Goal: Task Accomplishment & Management: Manage account settings

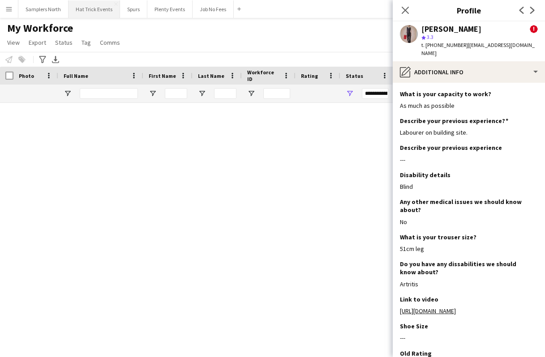
scroll to position [942, 0]
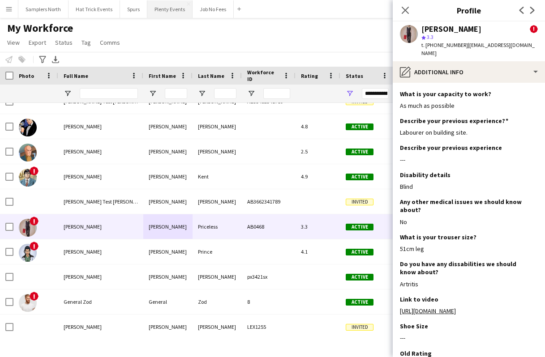
click at [164, 10] on button "Plenty Events Close" at bounding box center [169, 8] width 45 height 17
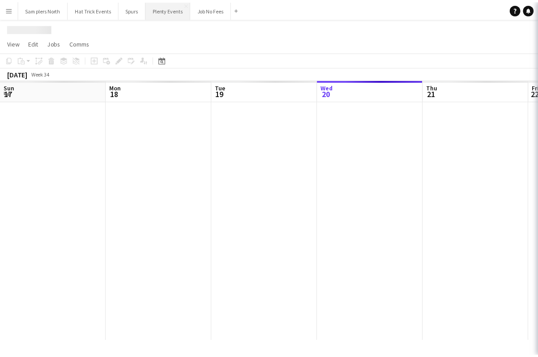
scroll to position [0, 214]
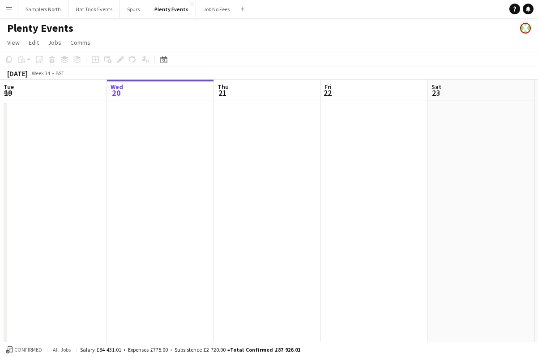
click at [197, 137] on app-date-cell at bounding box center [160, 223] width 107 height 244
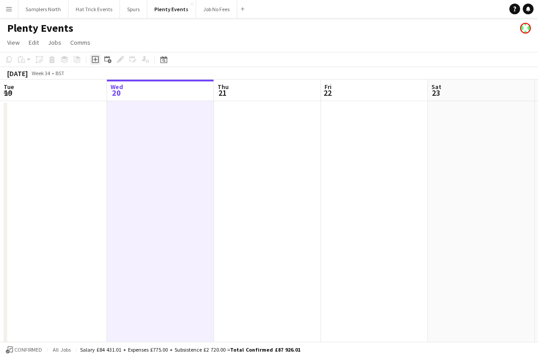
click at [96, 59] on icon at bounding box center [95, 60] width 4 height 4
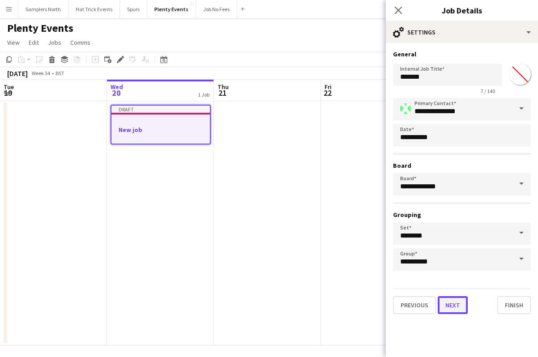
click at [455, 306] on button "Next" at bounding box center [453, 305] width 30 height 18
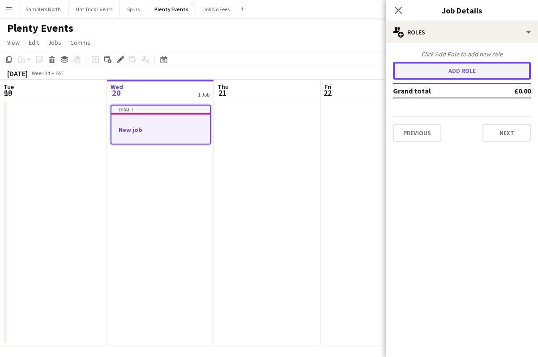
click at [465, 72] on button "Add role" at bounding box center [462, 71] width 138 height 18
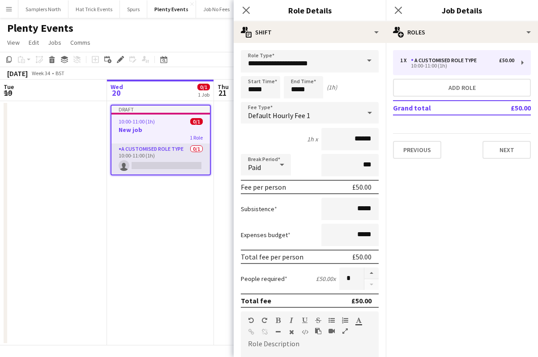
click at [169, 164] on app-card-role "A Customised Role Type 0/1 10:00-11:00 (1h) single-neutral-actions" at bounding box center [161, 159] width 99 height 30
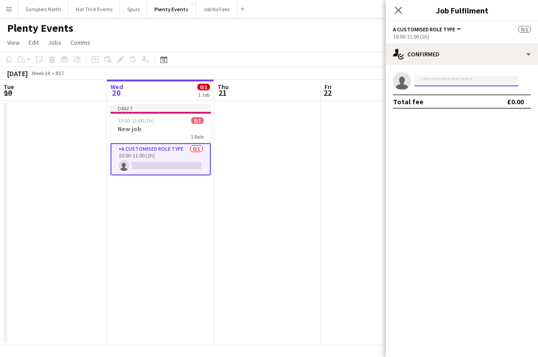
click at [450, 81] on input at bounding box center [467, 81] width 104 height 11
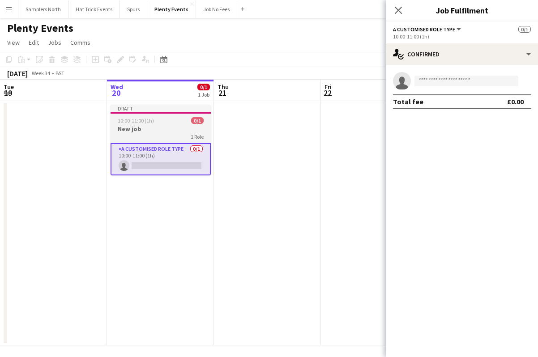
click at [161, 126] on h3 "New job" at bounding box center [161, 129] width 100 height 8
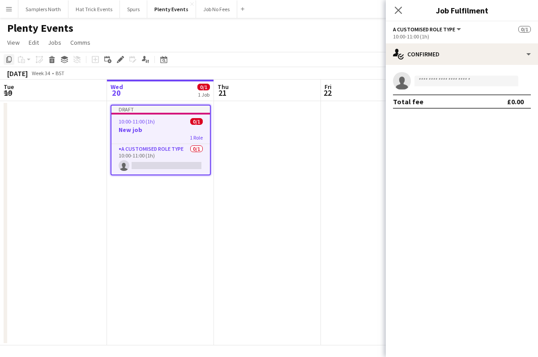
click at [8, 61] on icon at bounding box center [8, 59] width 5 height 6
click at [261, 171] on app-date-cell at bounding box center [267, 223] width 107 height 244
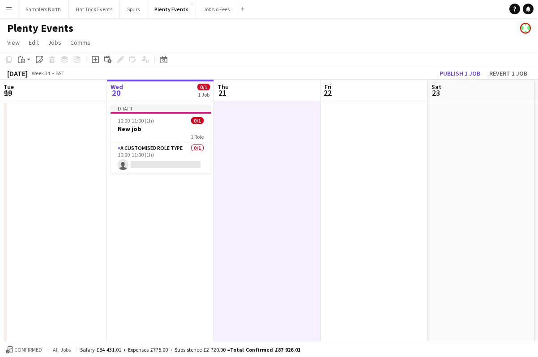
click at [471, 176] on app-date-cell at bounding box center [481, 223] width 107 height 244
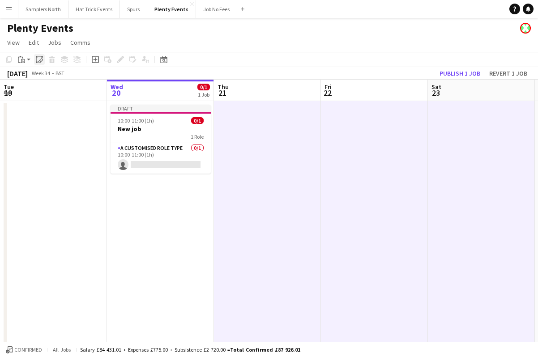
click at [40, 61] on icon "Paste linked Job" at bounding box center [39, 59] width 7 height 7
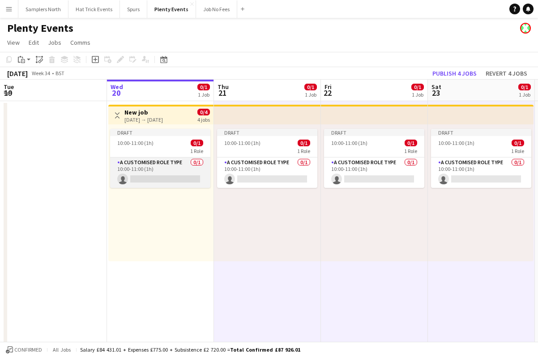
click at [165, 175] on app-card-role "A Customised Role Type 0/1 10:00-11:00 (1h) single-neutral-actions" at bounding box center [160, 173] width 100 height 30
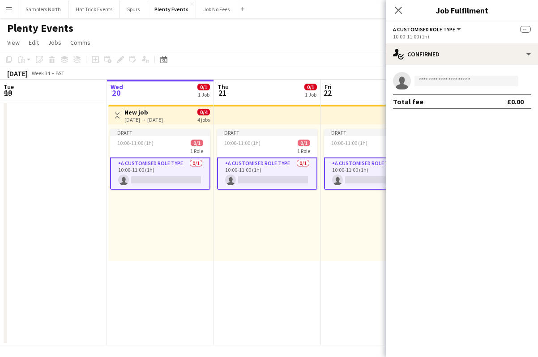
click at [165, 175] on app-card-role "A Customised Role Type 0/1 10:00-11:00 (1h) single-neutral-actions" at bounding box center [160, 174] width 100 height 32
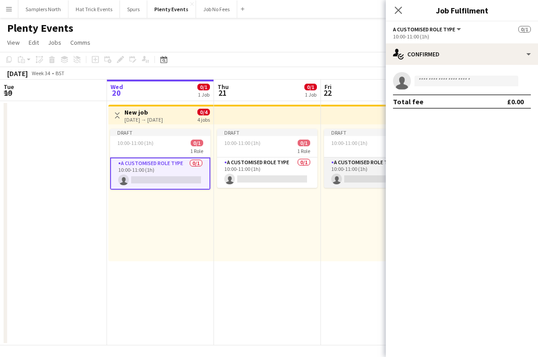
click at [357, 178] on app-card-role "A Customised Role Type 0/1 10:00-11:00 (1h) single-neutral-actions" at bounding box center [374, 173] width 100 height 30
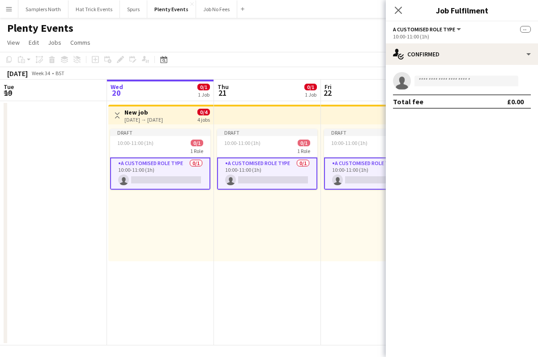
click at [357, 178] on app-card-role "A Customised Role Type 0/1 10:00-11:00 (1h) single-neutral-actions" at bounding box center [374, 174] width 100 height 32
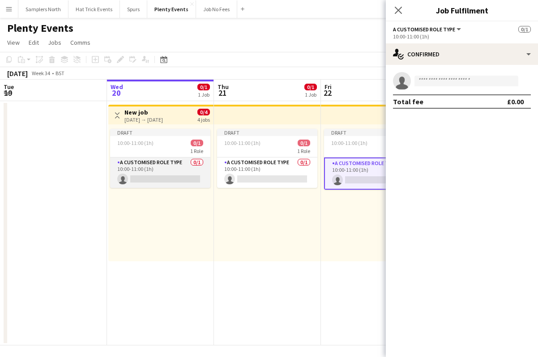
click at [179, 175] on app-card-role "A Customised Role Type 0/1 10:00-11:00 (1h) single-neutral-actions" at bounding box center [160, 173] width 100 height 30
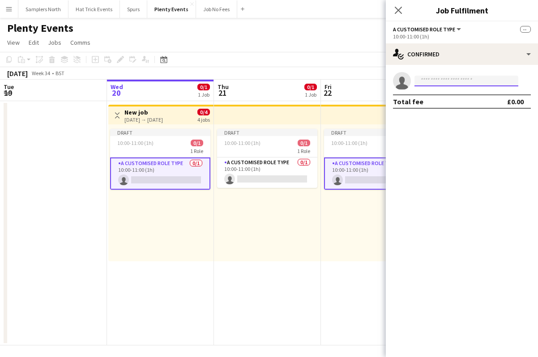
click at [461, 81] on input at bounding box center [467, 81] width 104 height 11
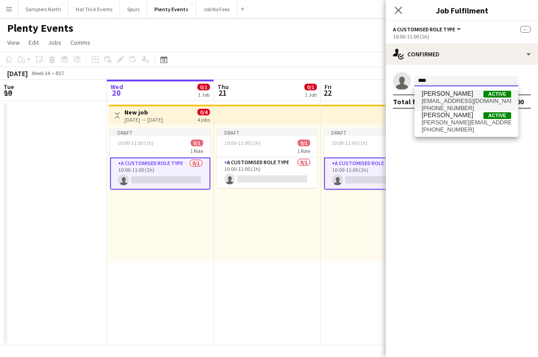
type input "****"
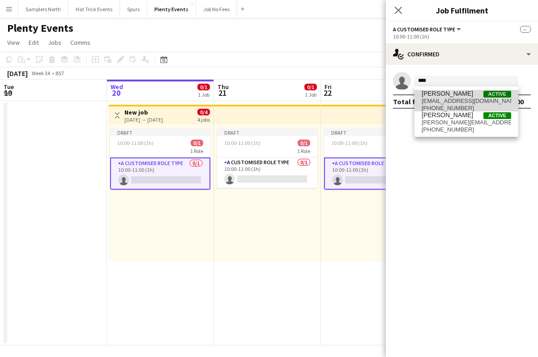
click at [463, 100] on span "[EMAIL_ADDRESS][DOMAIN_NAME]" at bounding box center [467, 101] width 90 height 7
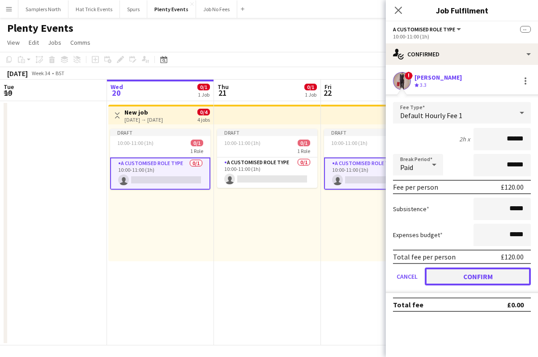
click at [485, 278] on button "Confirm" at bounding box center [478, 277] width 106 height 18
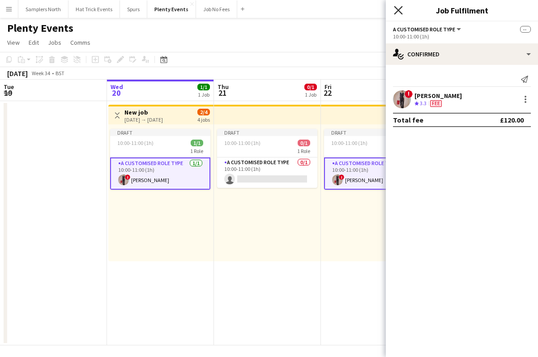
click at [396, 8] on icon at bounding box center [398, 10] width 9 height 9
